Goal: Check status: Check status

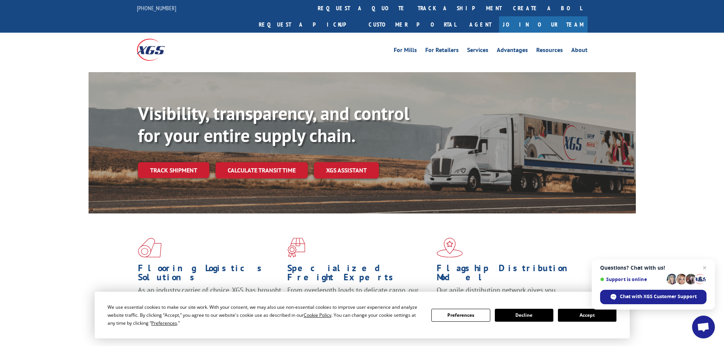
click at [346, 33] on div "For [PERSON_NAME] For Retailers Services Advantages Resources About For [PERSON…" at bounding box center [362, 50] width 451 height 34
click at [412, 2] on link "track a shipment" at bounding box center [459, 8] width 95 height 16
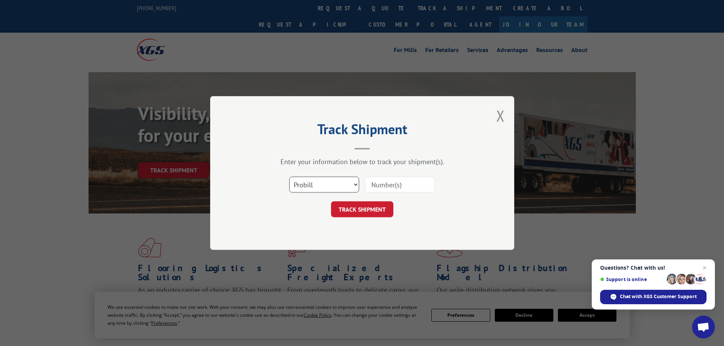
click at [319, 189] on select "Select category... Probill BOL PO" at bounding box center [324, 185] width 70 height 16
select select "bol"
click at [289, 177] on select "Select category... Probill BOL PO" at bounding box center [324, 185] width 70 height 16
click at [380, 183] on input at bounding box center [400, 185] width 70 height 16
paste input "6ES8378"
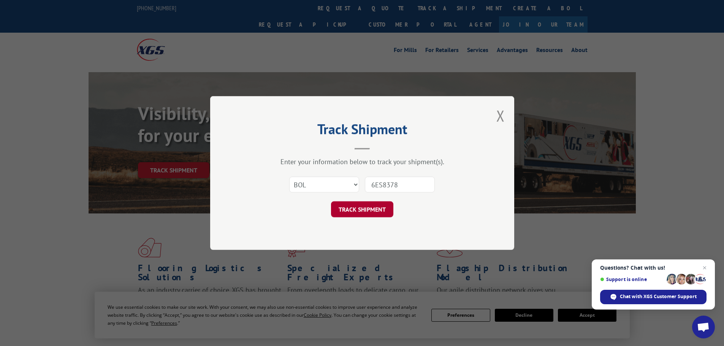
type input "6ES8378"
click at [377, 206] on button "TRACK SHIPMENT" at bounding box center [362, 210] width 62 height 16
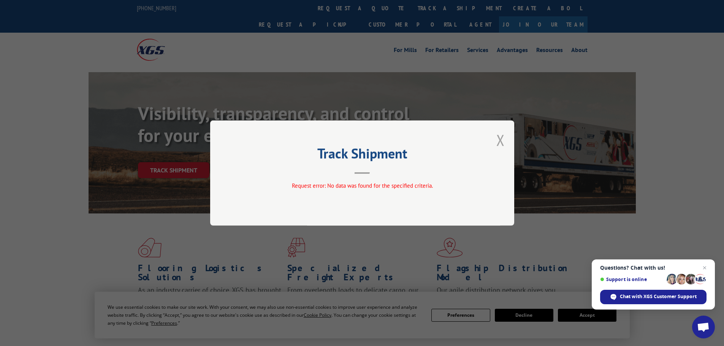
click at [501, 139] on button "Close modal" at bounding box center [501, 140] width 8 height 20
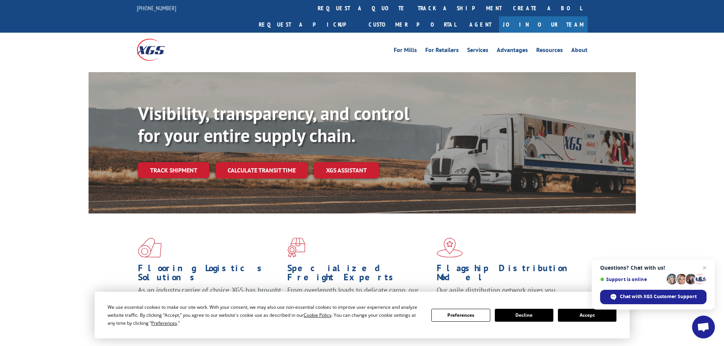
click at [348, 33] on div "For [PERSON_NAME] For Retailers Services Advantages Resources About For [PERSON…" at bounding box center [362, 50] width 451 height 34
click at [412, 8] on link "track a shipment" at bounding box center [459, 8] width 95 height 16
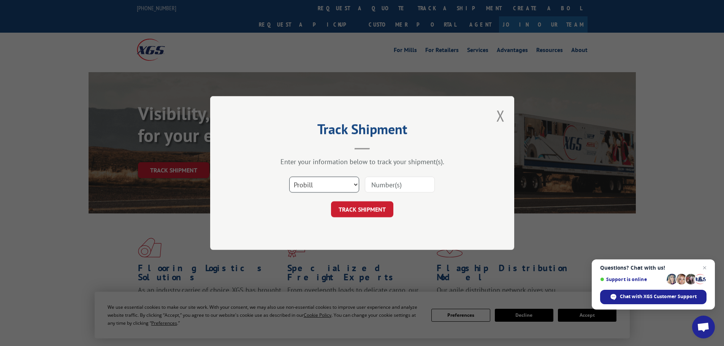
click at [319, 190] on select "Select category... Probill BOL PO" at bounding box center [324, 185] width 70 height 16
select select "bol"
click at [289, 177] on select "Select category... Probill BOL PO" at bounding box center [324, 185] width 70 height 16
click at [397, 180] on input at bounding box center [400, 185] width 70 height 16
paste input "6ES9607"
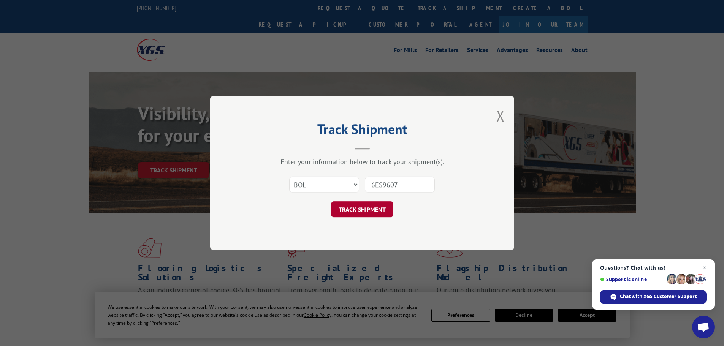
type input "6ES9607"
click at [367, 211] on button "TRACK SHIPMENT" at bounding box center [362, 210] width 62 height 16
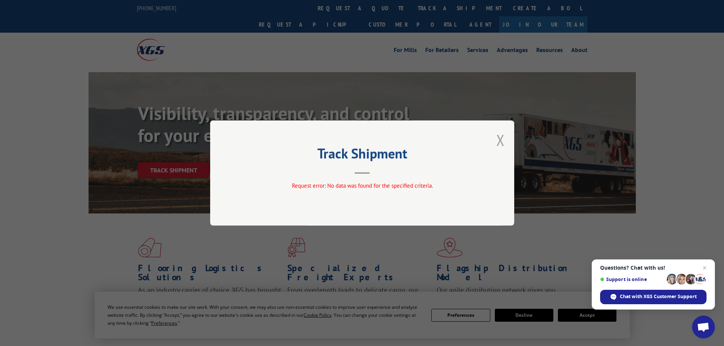
click at [499, 145] on button "Close modal" at bounding box center [501, 140] width 8 height 20
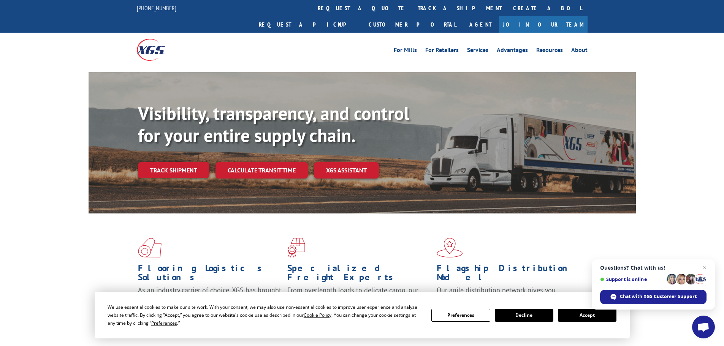
click at [412, 9] on link "track a shipment" at bounding box center [459, 8] width 95 height 16
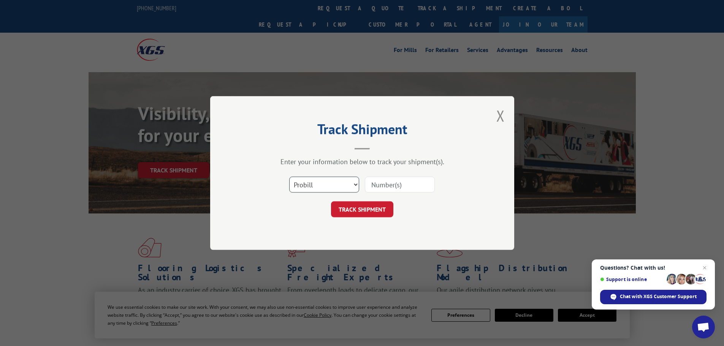
click at [332, 191] on select "Select category... Probill BOL PO" at bounding box center [324, 185] width 70 height 16
select select "bol"
click at [289, 177] on select "Select category... Probill BOL PO" at bounding box center [324, 185] width 70 height 16
click at [415, 188] on input at bounding box center [400, 185] width 70 height 16
paste input "6EV4643"
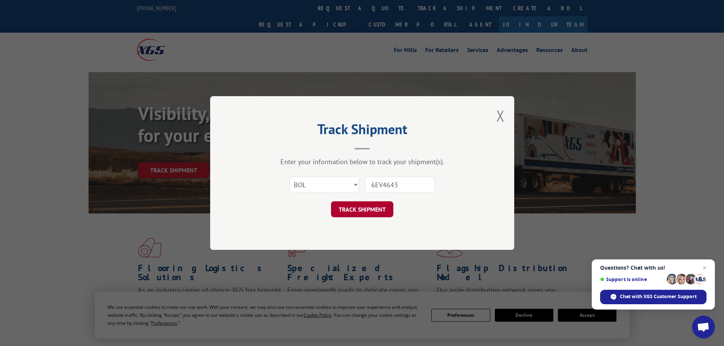
type input "6EV4643"
click at [357, 206] on button "TRACK SHIPMENT" at bounding box center [362, 210] width 62 height 16
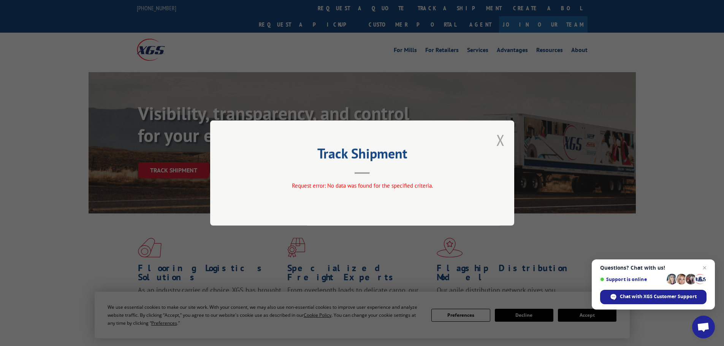
click at [499, 138] on button "Close modal" at bounding box center [501, 140] width 8 height 20
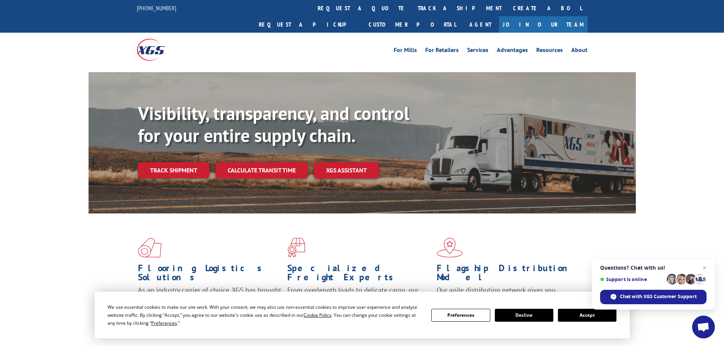
click at [412, 6] on link "track a shipment" at bounding box center [459, 8] width 95 height 16
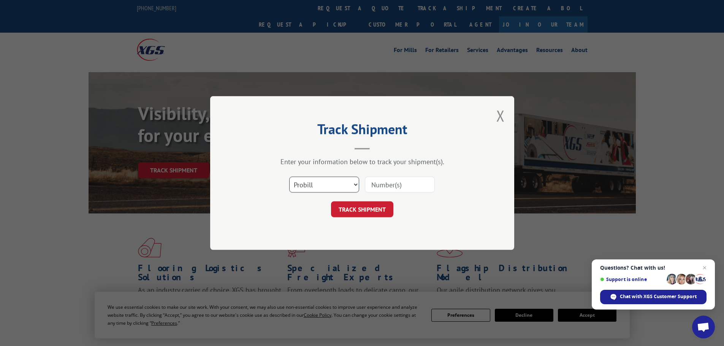
click at [324, 190] on select "Select category... Probill BOL PO" at bounding box center [324, 185] width 70 height 16
select select "bol"
click at [289, 177] on select "Select category... Probill BOL PO" at bounding box center [324, 185] width 70 height 16
drag, startPoint x: 397, startPoint y: 188, endPoint x: 388, endPoint y: 202, distance: 16.4
click at [397, 188] on input at bounding box center [400, 185] width 70 height 16
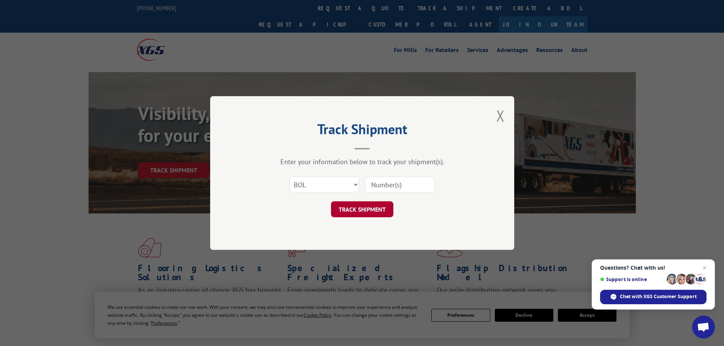
paste input "6EV4178"
type input "6EV4178"
click at [372, 213] on button "TRACK SHIPMENT" at bounding box center [362, 210] width 62 height 16
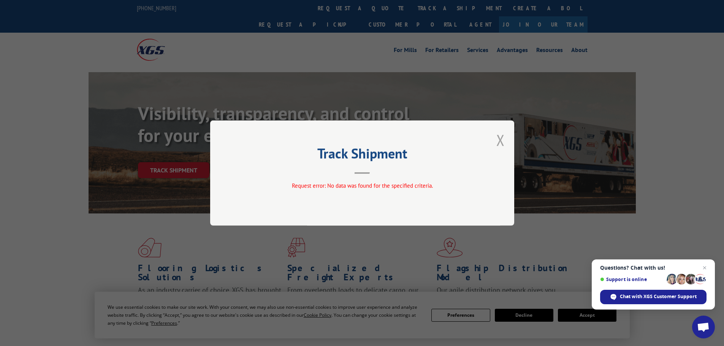
drag, startPoint x: 494, startPoint y: 137, endPoint x: 500, endPoint y: 140, distance: 7.3
click at [494, 137] on div "Track Shipment Request error: No data was found for the specified criteria." at bounding box center [362, 173] width 304 height 105
drag, startPoint x: 501, startPoint y: 140, endPoint x: 467, endPoint y: 125, distance: 37.1
click at [501, 141] on button "Close modal" at bounding box center [501, 140] width 8 height 20
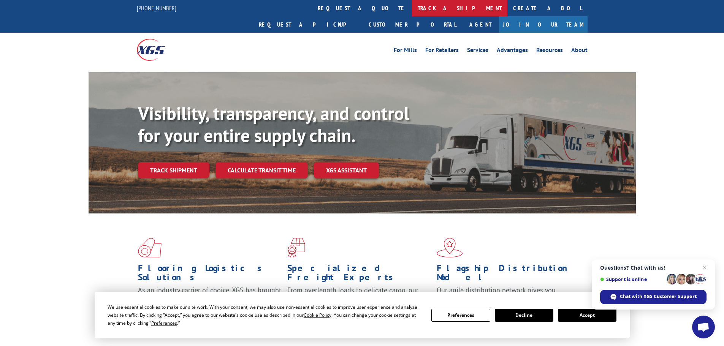
click at [412, 5] on link "track a shipment" at bounding box center [459, 8] width 95 height 16
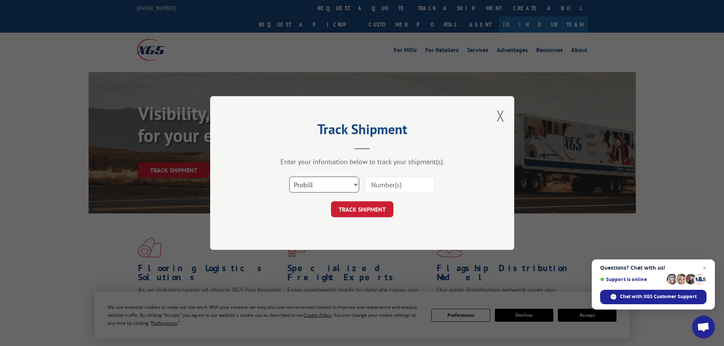
click at [328, 183] on select "Select category... Probill BOL PO" at bounding box center [324, 185] width 70 height 16
select select "bol"
click at [289, 177] on select "Select category... Probill BOL PO" at bounding box center [324, 185] width 70 height 16
click at [403, 181] on input at bounding box center [400, 185] width 70 height 16
paste input "6EV4842"
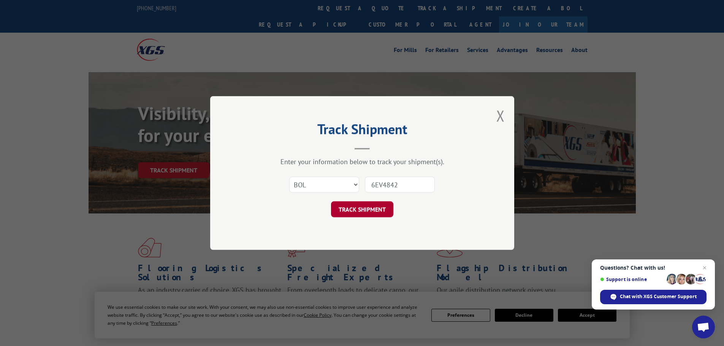
type input "6EV4842"
click at [376, 207] on button "TRACK SHIPMENT" at bounding box center [362, 210] width 62 height 16
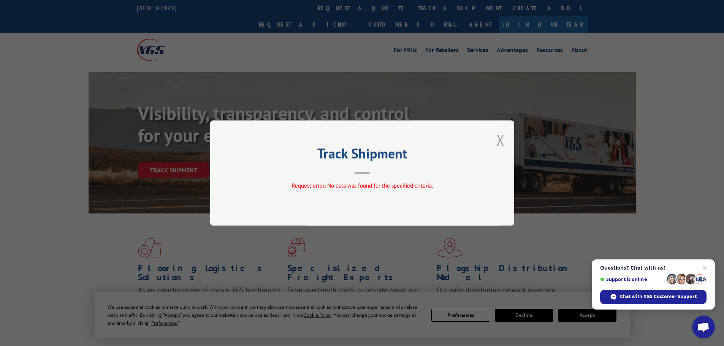
click at [499, 134] on button "Close modal" at bounding box center [501, 140] width 8 height 20
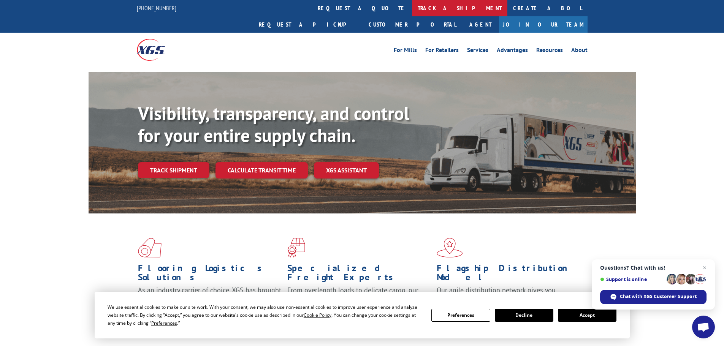
click at [412, 11] on link "track a shipment" at bounding box center [459, 8] width 95 height 16
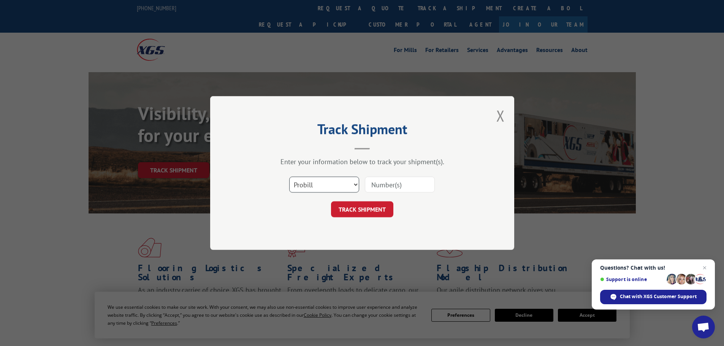
click at [350, 186] on select "Select category... Probill BOL PO" at bounding box center [324, 185] width 70 height 16
select select "bol"
click at [289, 177] on select "Select category... Probill BOL PO" at bounding box center [324, 185] width 70 height 16
drag, startPoint x: 393, startPoint y: 185, endPoint x: 379, endPoint y: 203, distance: 22.8
click at [393, 185] on input at bounding box center [400, 185] width 70 height 16
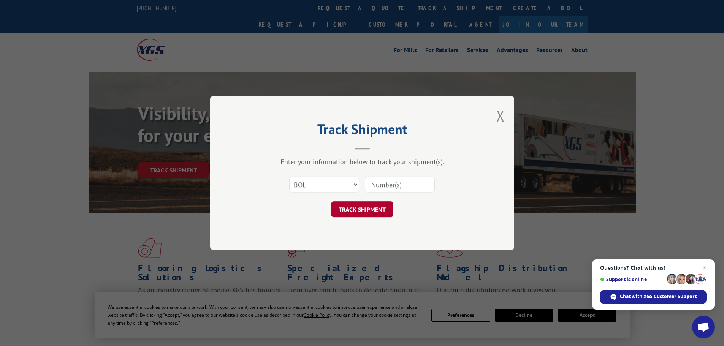
paste input "6EV5965"
type input "6EV5965"
click at [377, 207] on button "TRACK SHIPMENT" at bounding box center [362, 210] width 62 height 16
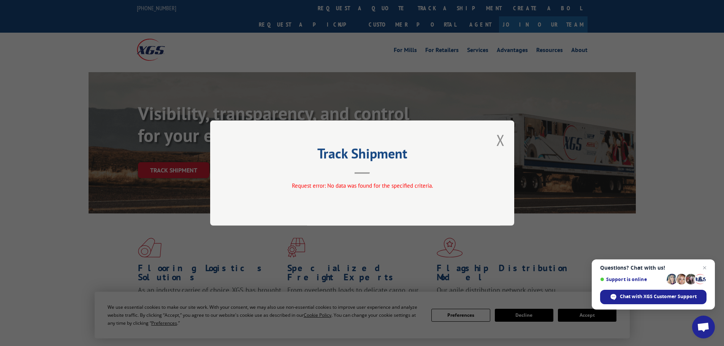
click at [497, 139] on button "Close modal" at bounding box center [501, 140] width 8 height 20
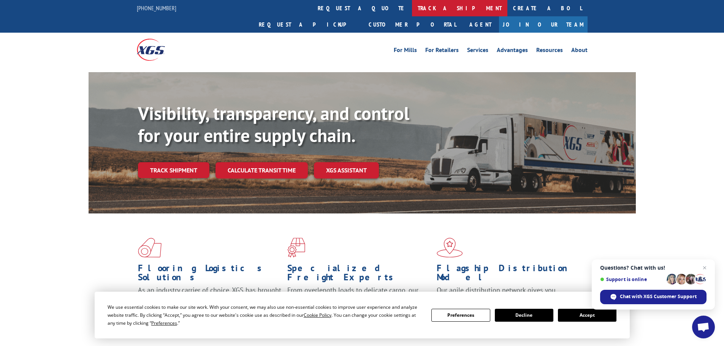
click at [412, 12] on link "track a shipment" at bounding box center [459, 8] width 95 height 16
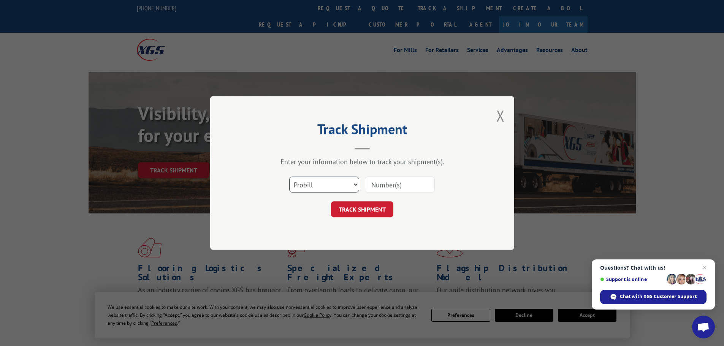
click at [348, 186] on select "Select category... Probill BOL PO" at bounding box center [324, 185] width 70 height 16
select select "bol"
click at [289, 177] on select "Select category... Probill BOL PO" at bounding box center [324, 185] width 70 height 16
click at [401, 185] on input at bounding box center [400, 185] width 70 height 16
paste input "6EV5681"
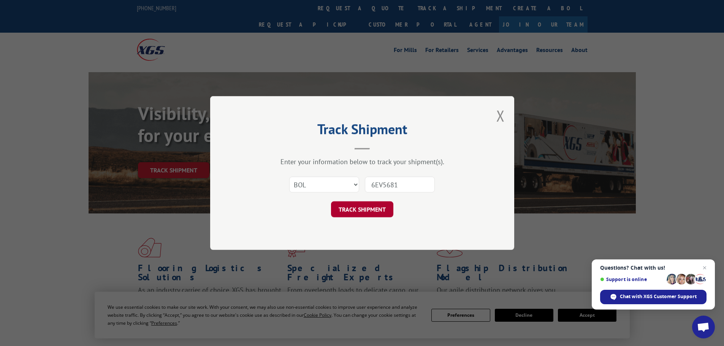
type input "6EV5681"
click at [379, 210] on button "TRACK SHIPMENT" at bounding box center [362, 210] width 62 height 16
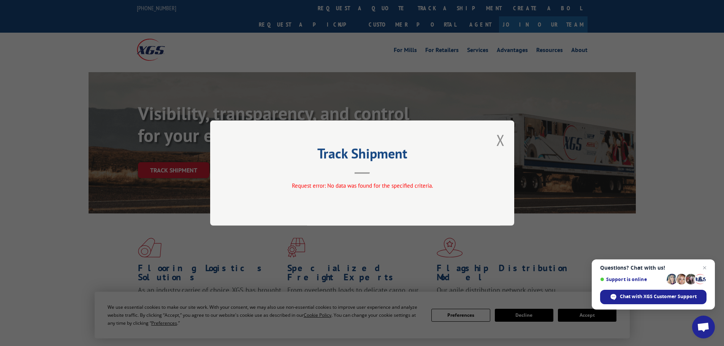
click at [507, 143] on div "Track Shipment Request error: No data was found for the specified criteria." at bounding box center [362, 173] width 304 height 105
click at [497, 137] on div "Track Shipment Request error: No data was found for the specified criteria." at bounding box center [362, 173] width 304 height 105
click at [501, 137] on button "Close modal" at bounding box center [501, 140] width 8 height 20
